Goal: Navigation & Orientation: Find specific page/section

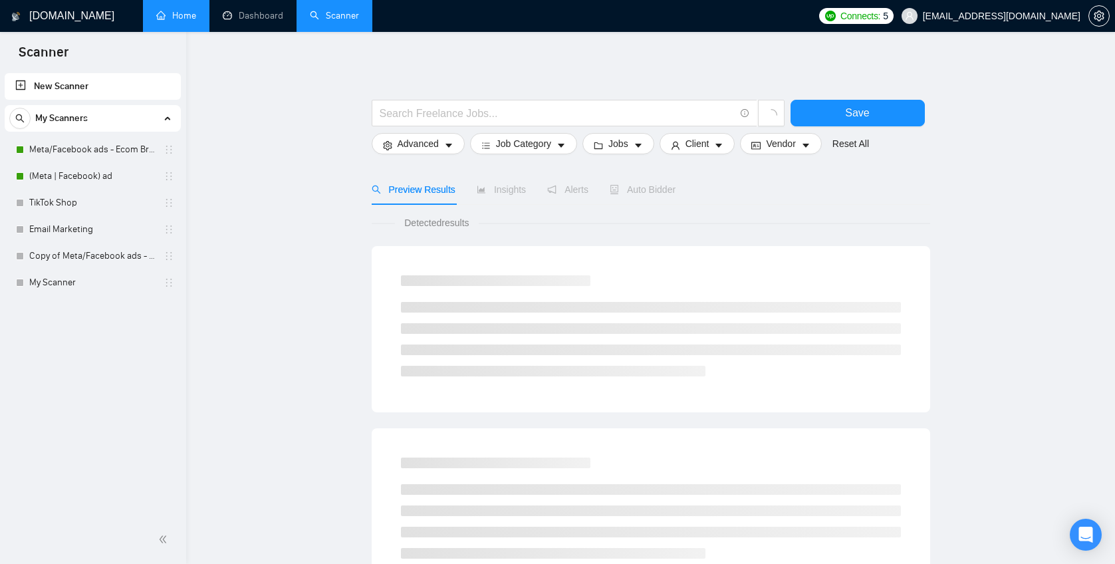
click at [156, 11] on link "Home" at bounding box center [176, 15] width 40 height 11
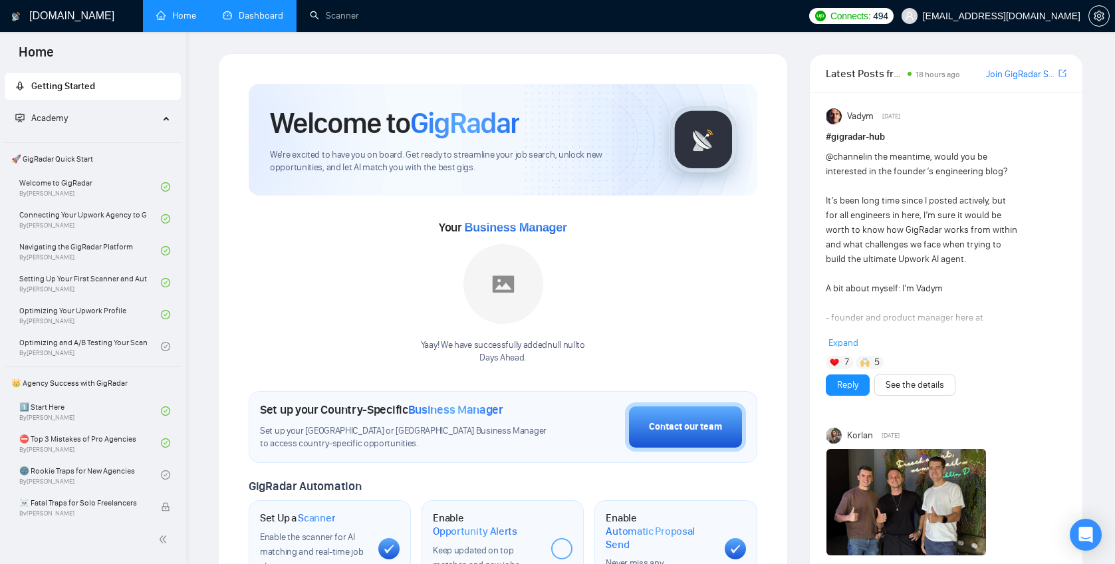
click at [261, 17] on link "Dashboard" at bounding box center [253, 15] width 60 height 11
